Goal: Information Seeking & Learning: Check status

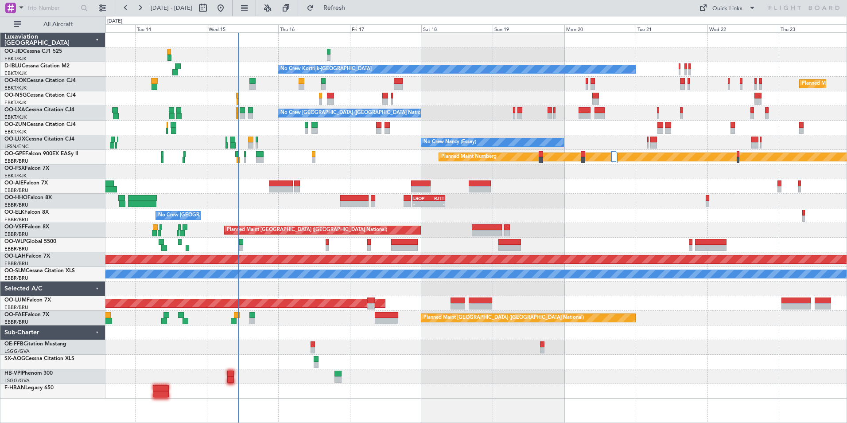
click at [351, 179] on div "No Crew No Crew Kortrijk-[GEOGRAPHIC_DATA] No Crew Owner [GEOGRAPHIC_DATA]-[GEO…" at bounding box center [475, 216] width 741 height 366
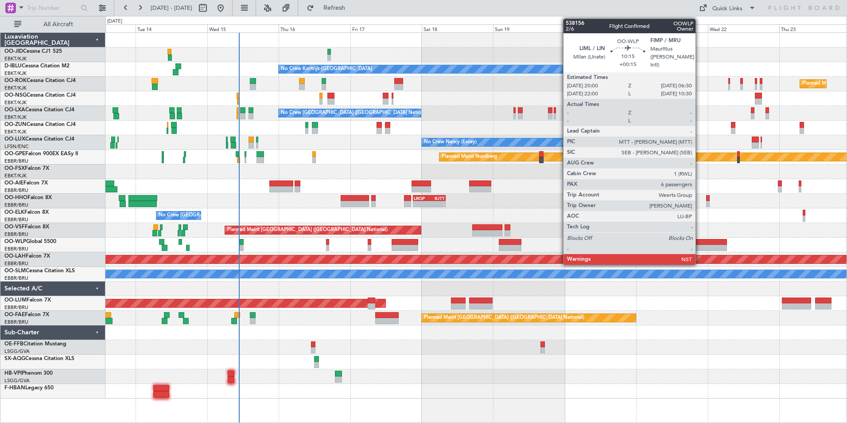
click at [700, 242] on div at bounding box center [711, 242] width 31 height 6
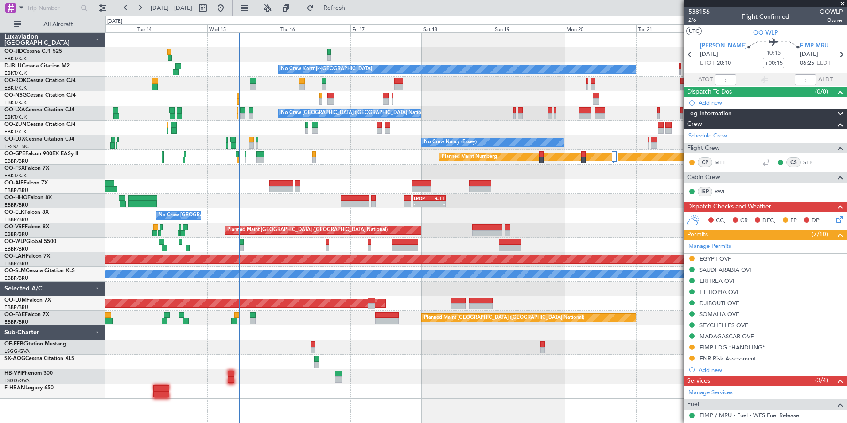
click at [843, 3] on span at bounding box center [842, 4] width 9 height 8
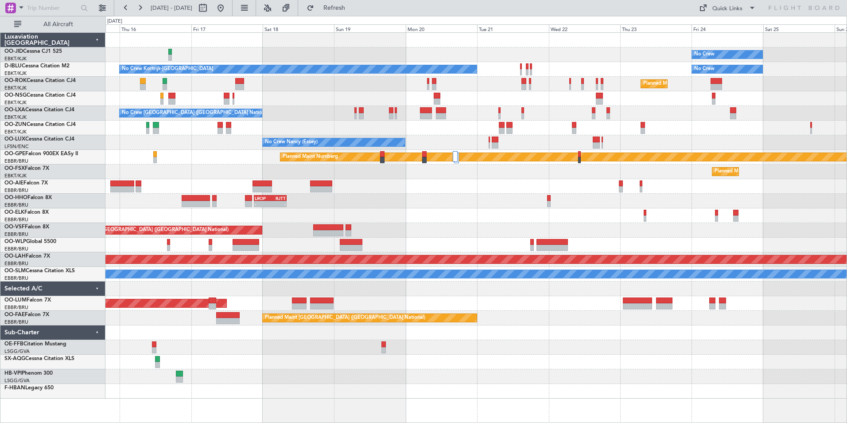
click at [453, 187] on div "No Crew Planned Maint [GEOGRAPHIC_DATA]-[GEOGRAPHIC_DATA] No Crew Kortrijk-[GEO…" at bounding box center [475, 216] width 741 height 366
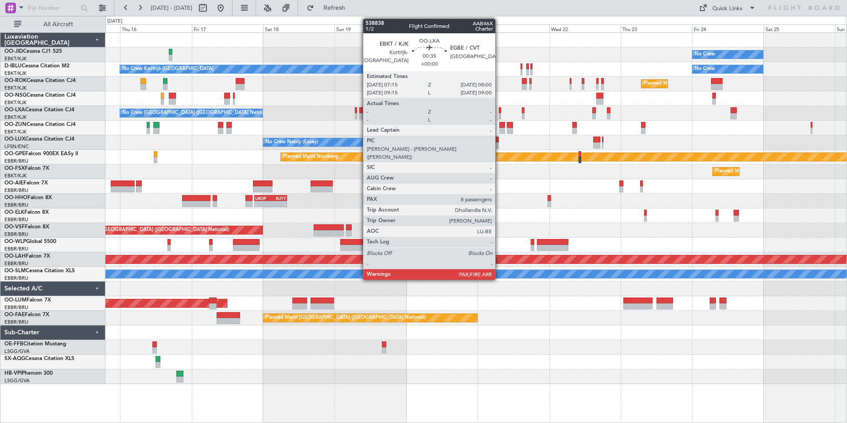
click at [499, 118] on div at bounding box center [500, 116] width 3 height 6
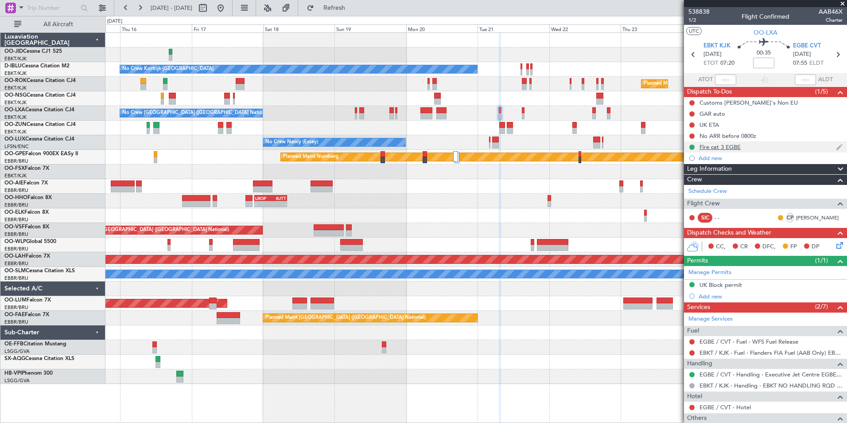
click at [741, 147] on div "Fire cat 3 EGBE" at bounding box center [765, 146] width 163 height 11
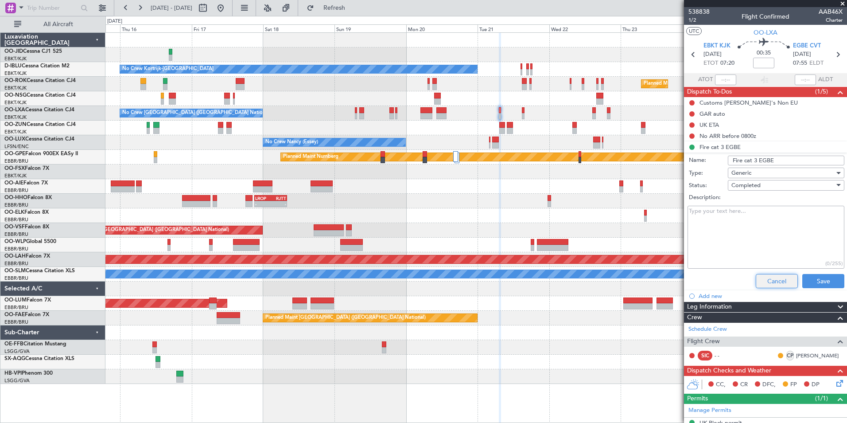
click at [770, 284] on button "Cancel" at bounding box center [777, 281] width 42 height 14
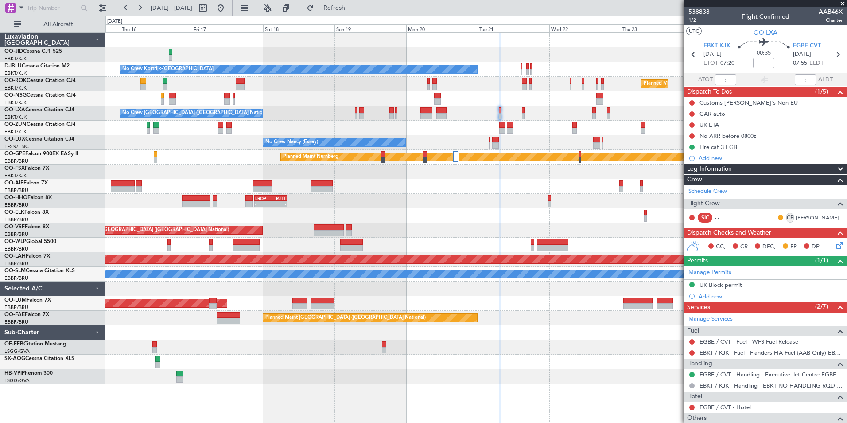
scroll to position [81, 0]
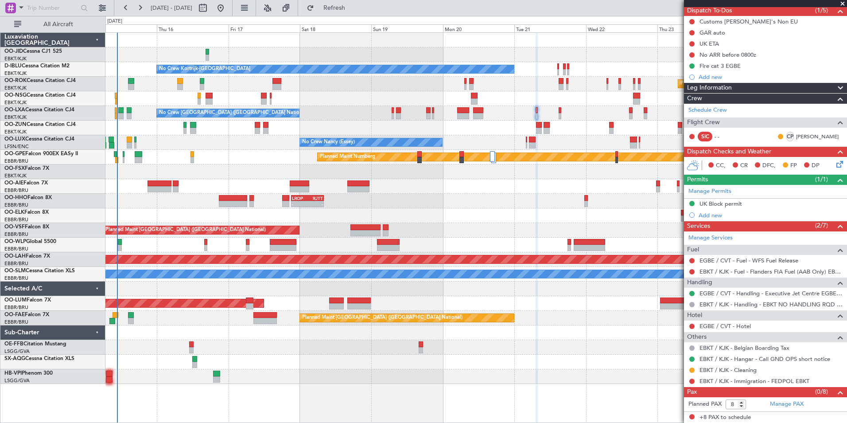
click at [260, 241] on div "No Crew Planned Maint [GEOGRAPHIC_DATA]-[GEOGRAPHIC_DATA] No Crew Kortrijk-[GEO…" at bounding box center [475, 208] width 741 height 351
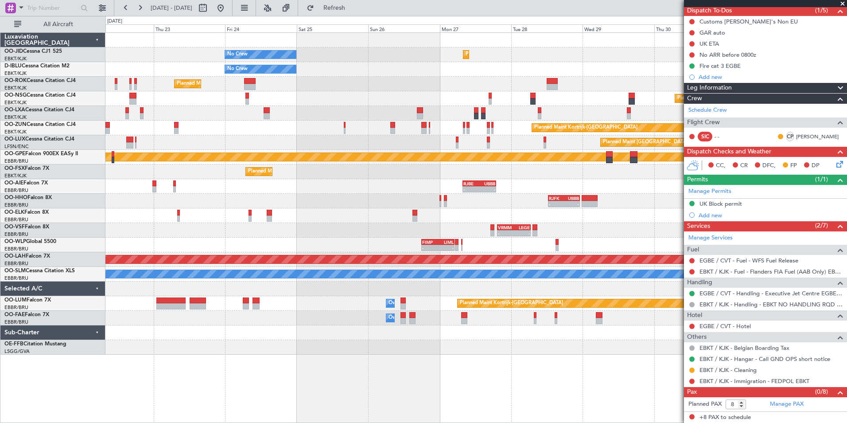
click at [206, 228] on div "Planned Maint Kortrijk-[GEOGRAPHIC_DATA] No Crew No Crew No Crew Kortrijk-[GEOG…" at bounding box center [475, 194] width 741 height 322
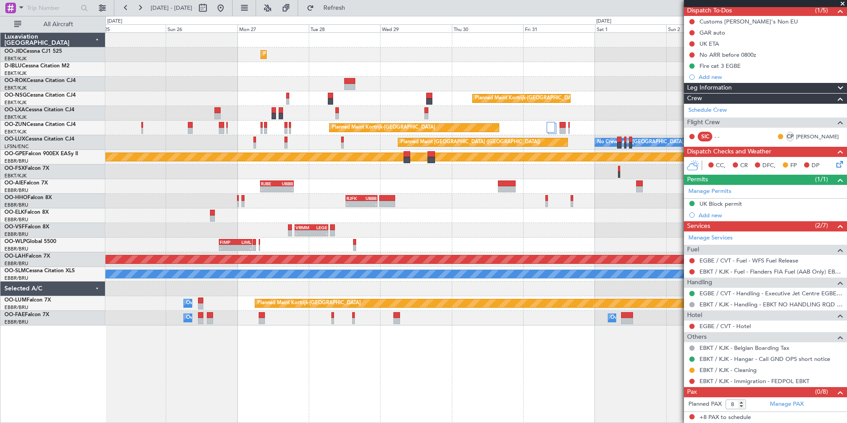
click at [407, 177] on div "Planned Maint Kortrijk-[GEOGRAPHIC_DATA] No Crew No Crew Planned Maint [GEOGRAP…" at bounding box center [475, 179] width 741 height 292
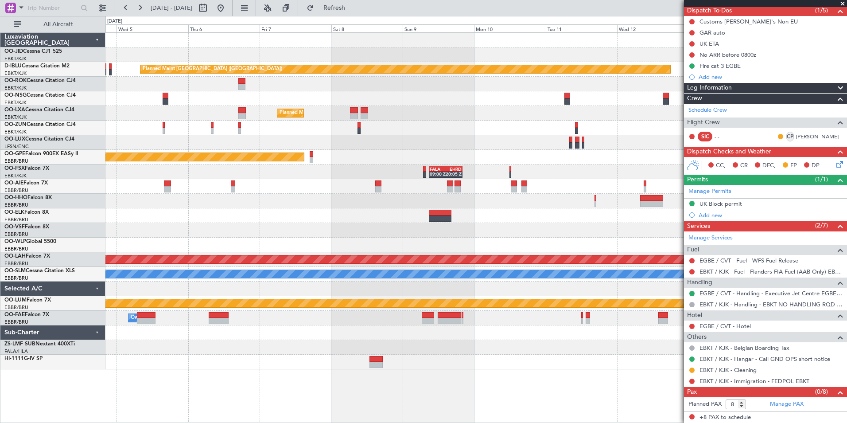
click at [164, 171] on div "Planned Maint [GEOGRAPHIC_DATA] ([GEOGRAPHIC_DATA]) Planned Maint [GEOGRAPHIC_D…" at bounding box center [475, 201] width 741 height 336
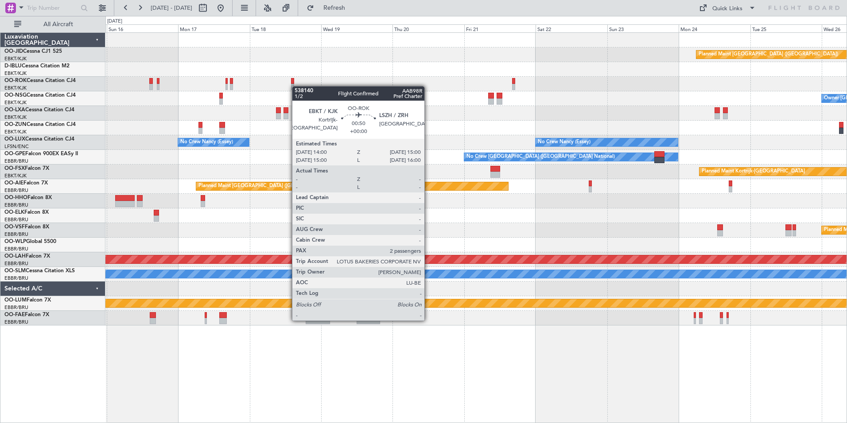
click at [293, 86] on div at bounding box center [292, 87] width 3 height 6
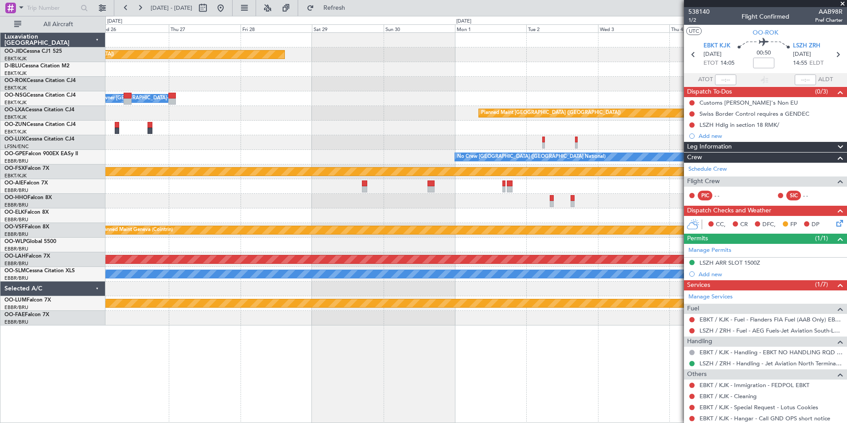
click at [198, 145] on div "No Crew Nancy (Essey)" at bounding box center [475, 142] width 741 height 15
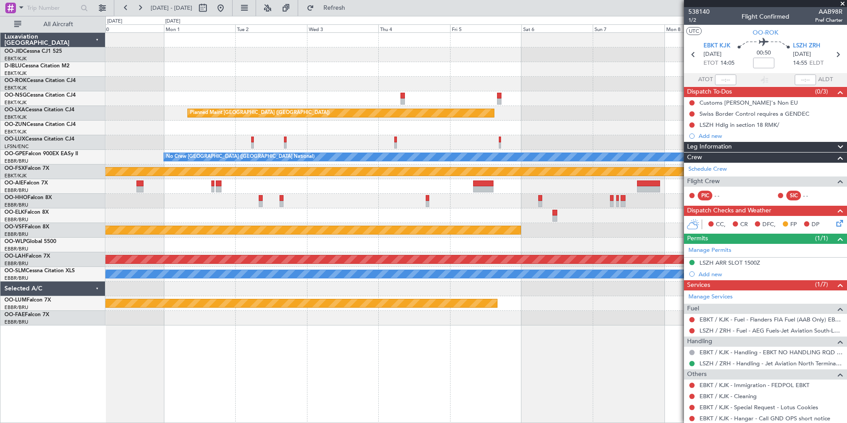
click at [242, 131] on div "Planned Maint [GEOGRAPHIC_DATA] ([GEOGRAPHIC_DATA]) Planned Maint [GEOGRAPHIC_D…" at bounding box center [475, 179] width 741 height 292
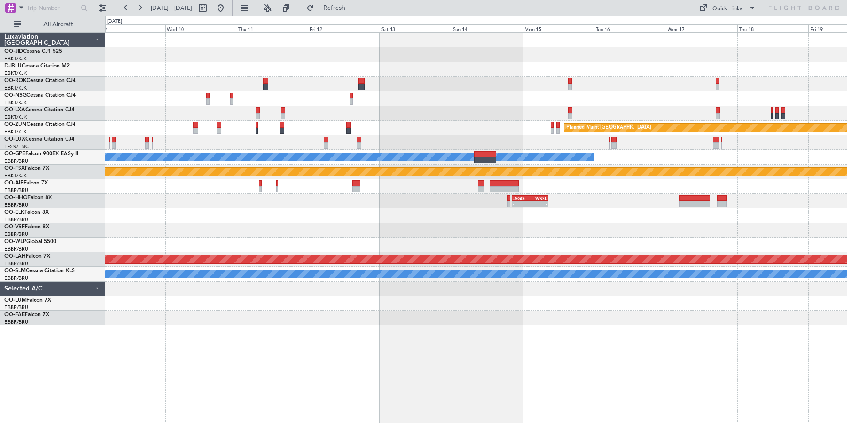
click at [384, 112] on div "Planned Maint [GEOGRAPHIC_DATA] No Crew [GEOGRAPHIC_DATA] (Brussels National) P…" at bounding box center [475, 179] width 741 height 292
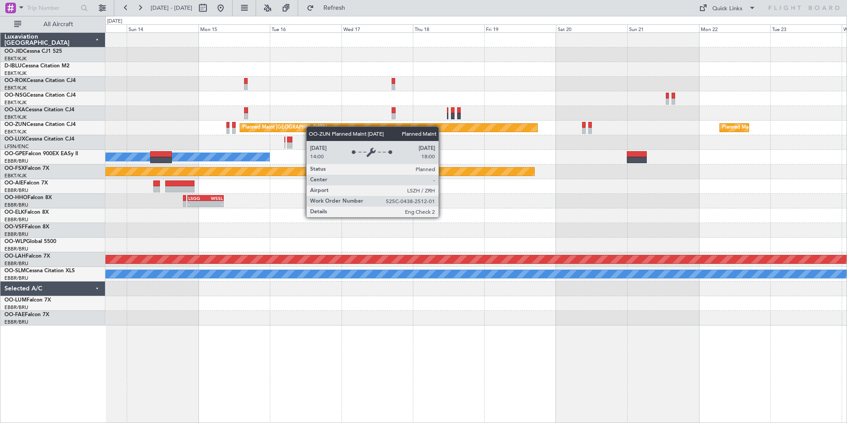
click at [297, 131] on div "Planned Maint [GEOGRAPHIC_DATA] Planned Maint [GEOGRAPHIC_DATA]-[GEOGRAPHIC_DAT…" at bounding box center [475, 179] width 741 height 292
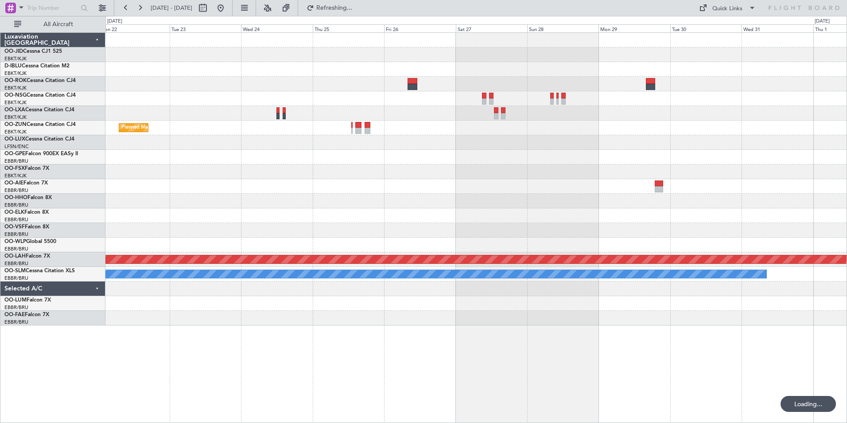
click at [191, 174] on div "Planned Maint Kortrijk-[GEOGRAPHIC_DATA] Planned Maint [GEOGRAPHIC_DATA] Planne…" at bounding box center [475, 179] width 741 height 292
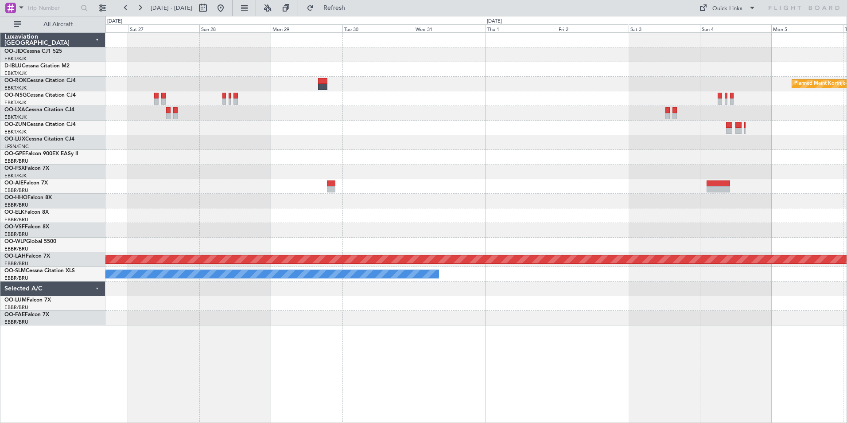
click at [220, 211] on div at bounding box center [475, 215] width 741 height 15
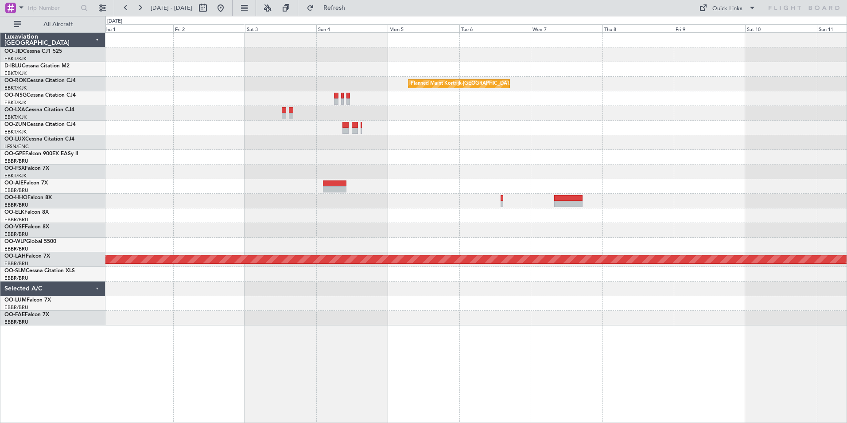
click at [207, 195] on div "Planned Maint Kortrijk-[GEOGRAPHIC_DATA] Planned [GEOGRAPHIC_DATA][PERSON_NAME]…" at bounding box center [475, 179] width 741 height 292
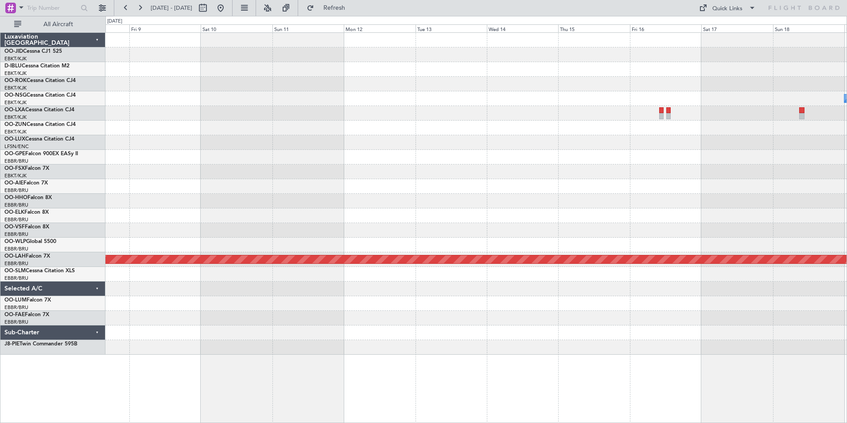
click at [16, 227] on div "Planned Maint Kortrijk-[GEOGRAPHIC_DATA] Owner [GEOGRAPHIC_DATA]-[GEOGRAPHIC_DA…" at bounding box center [423, 219] width 847 height 407
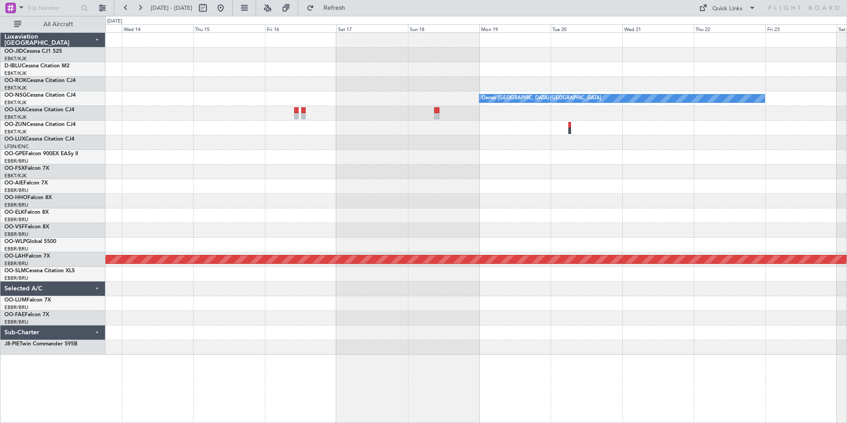
click at [91, 189] on div "Owner [GEOGRAPHIC_DATA]-[GEOGRAPHIC_DATA] Planned [GEOGRAPHIC_DATA][PERSON_NAME…" at bounding box center [423, 219] width 847 height 407
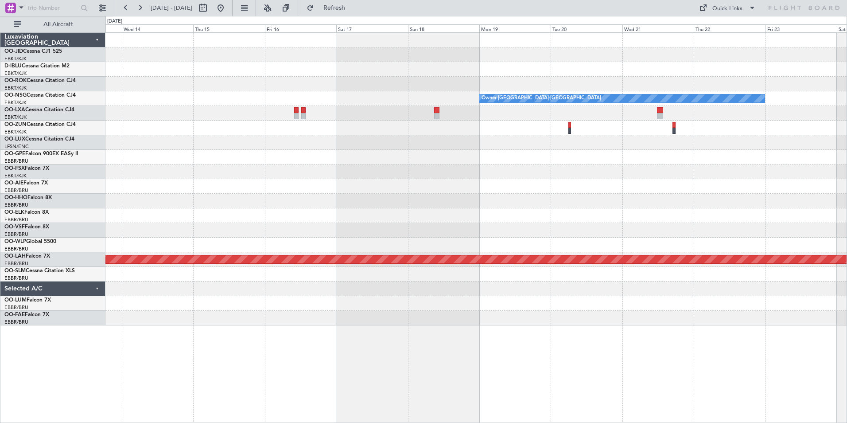
click at [402, 104] on div "Owner [GEOGRAPHIC_DATA]-[GEOGRAPHIC_DATA] Planned [GEOGRAPHIC_DATA][PERSON_NAME…" at bounding box center [475, 179] width 741 height 292
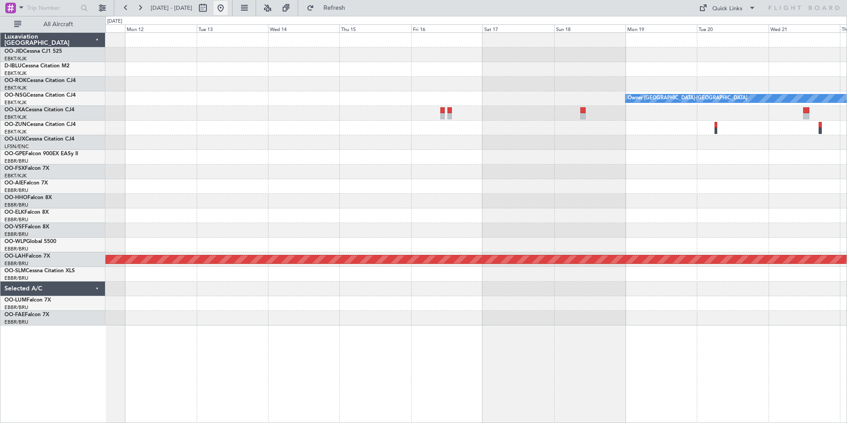
click at [228, 11] on button at bounding box center [221, 8] width 14 height 14
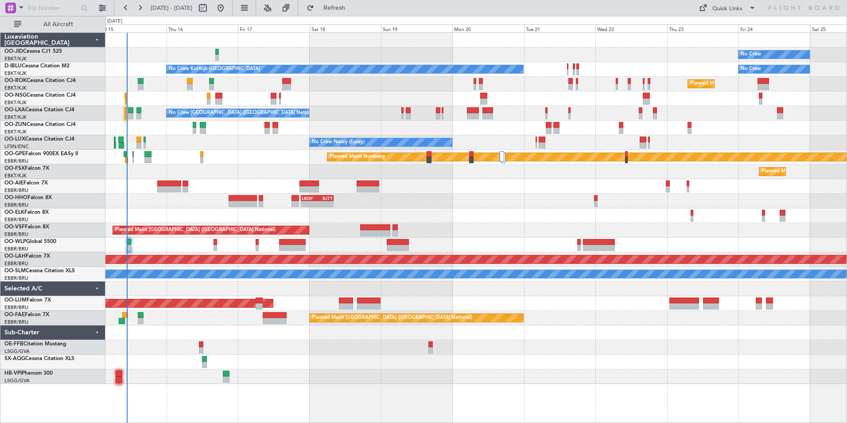
click at [529, 203] on div "No Crew Planned Maint [GEOGRAPHIC_DATA]-[GEOGRAPHIC_DATA] No Crew Kortrijk-[GEO…" at bounding box center [475, 208] width 741 height 351
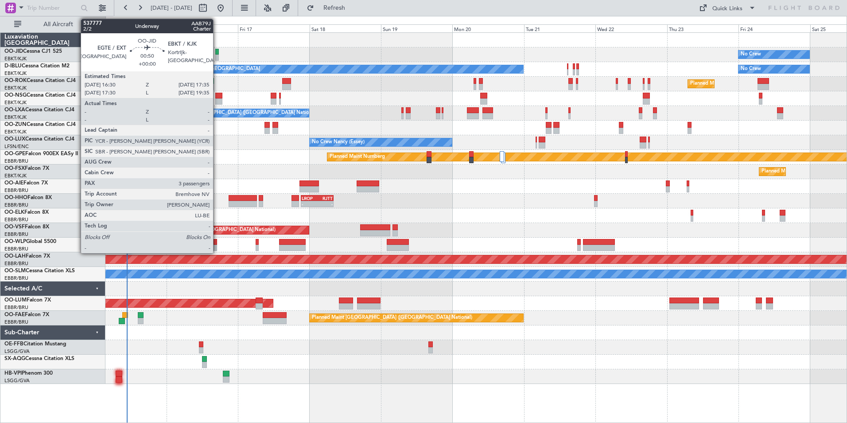
click at [217, 51] on div at bounding box center [217, 52] width 4 height 6
click at [218, 57] on div at bounding box center [217, 58] width 4 height 6
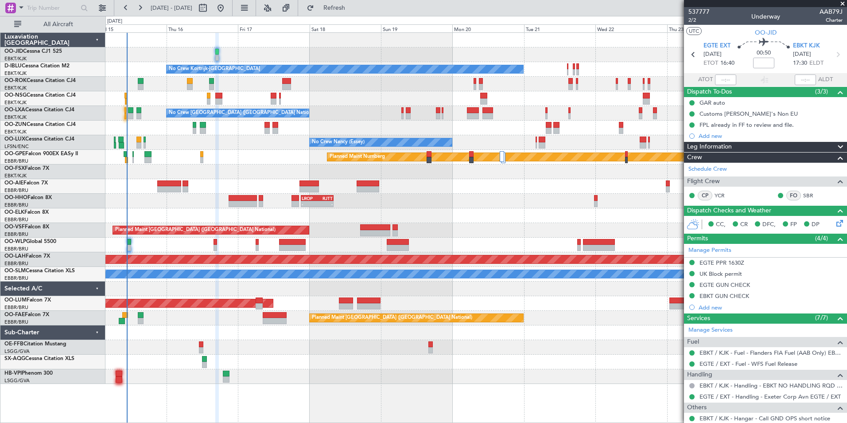
scroll to position [130, 0]
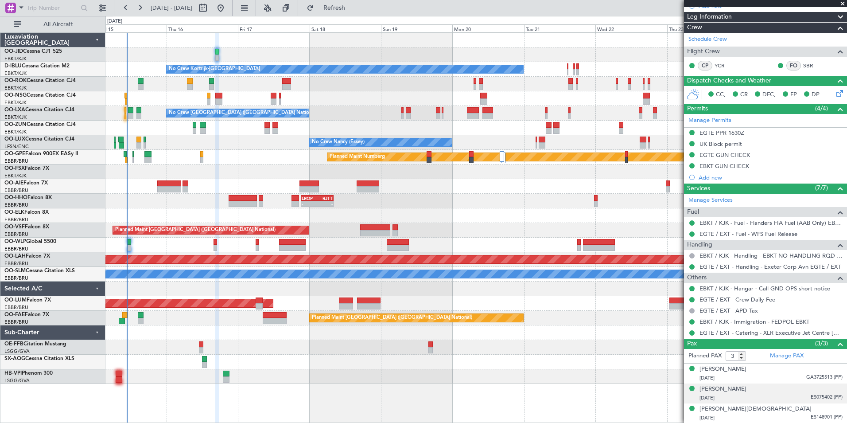
click at [782, 387] on div "[PERSON_NAME] [DATE] ES075402 (PP)" at bounding box center [771, 393] width 143 height 17
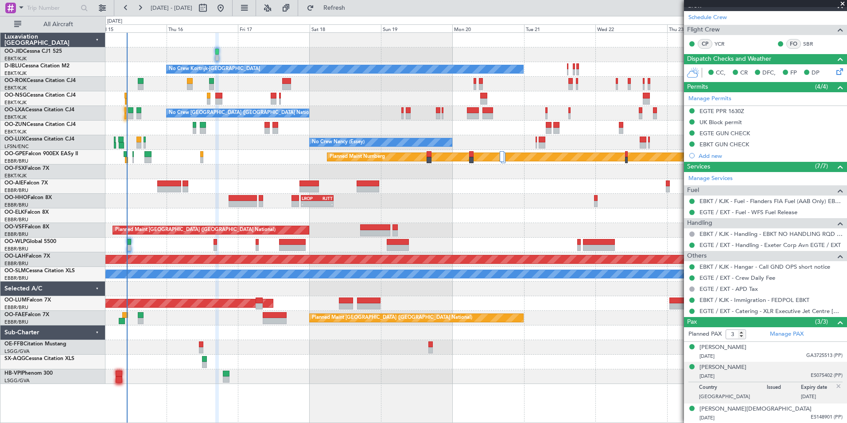
click at [773, 368] on div "[PERSON_NAME] [DATE] ES075402 (PP)" at bounding box center [771, 371] width 143 height 17
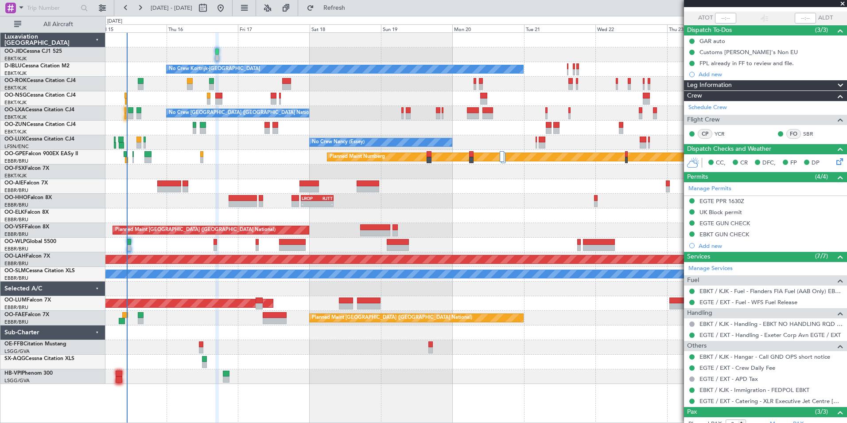
scroll to position [0, 0]
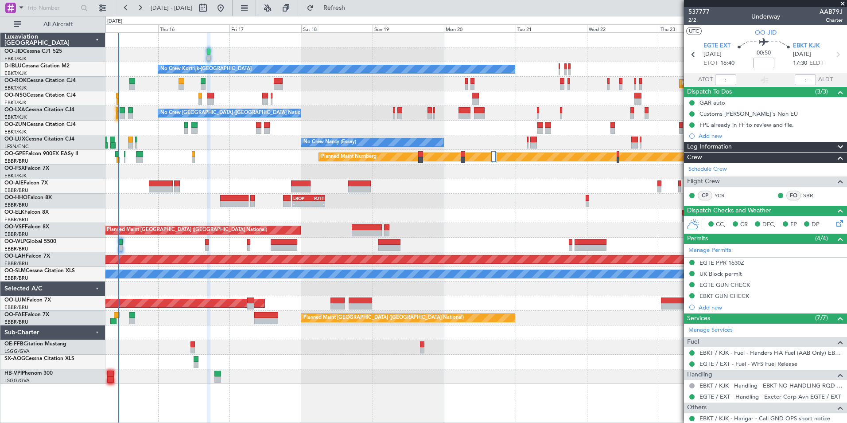
click at [332, 115] on div "No Crew Planned Maint [GEOGRAPHIC_DATA]-[GEOGRAPHIC_DATA] No Crew Kortrijk-[GEO…" at bounding box center [475, 208] width 741 height 351
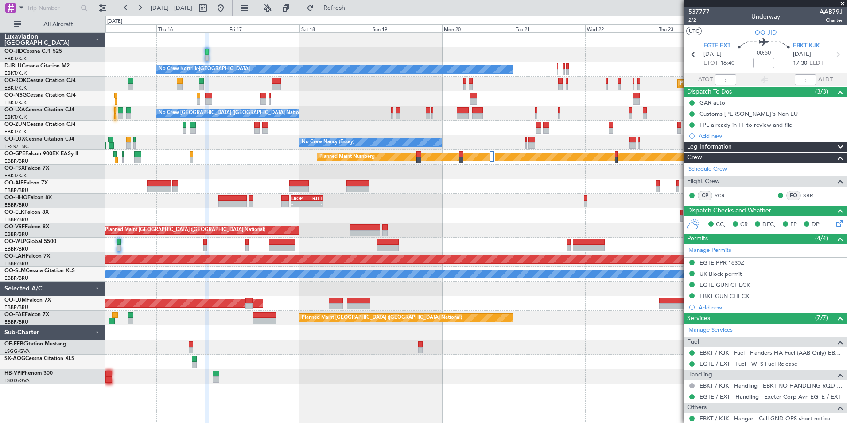
click at [220, 166] on div "No Crew Planned Maint [GEOGRAPHIC_DATA]-[GEOGRAPHIC_DATA] No Crew Kortrijk-[GEO…" at bounding box center [475, 208] width 741 height 351
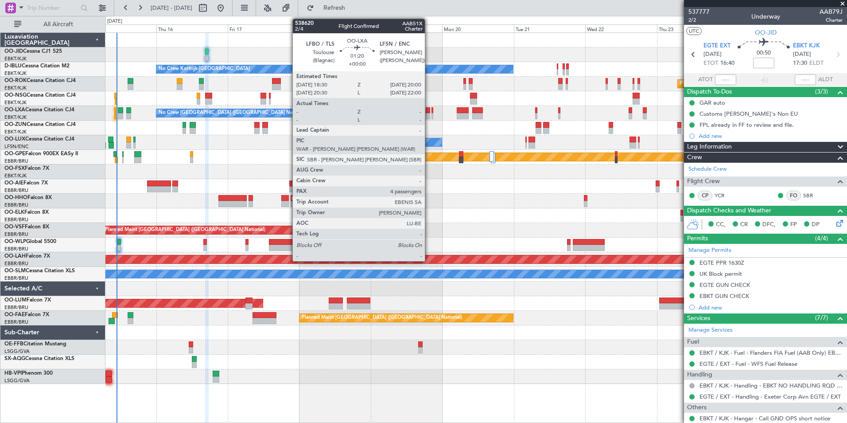
click at [429, 114] on div at bounding box center [428, 116] width 5 height 6
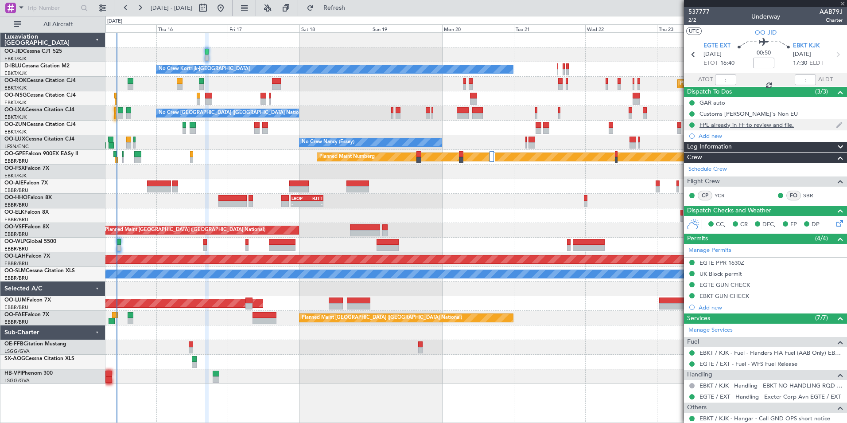
type input "4"
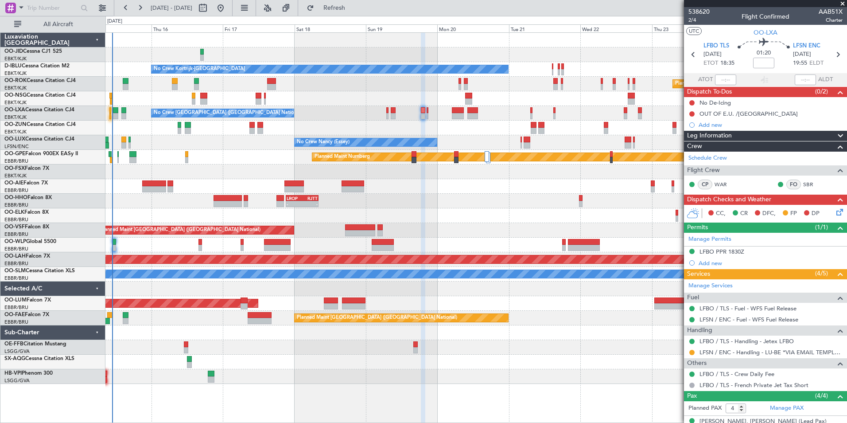
click at [243, 151] on div "No Crew Planned Maint [GEOGRAPHIC_DATA]-[GEOGRAPHIC_DATA] No Crew Kortrijk-[GEO…" at bounding box center [475, 208] width 741 height 351
